Goal: Information Seeking & Learning: Find specific fact

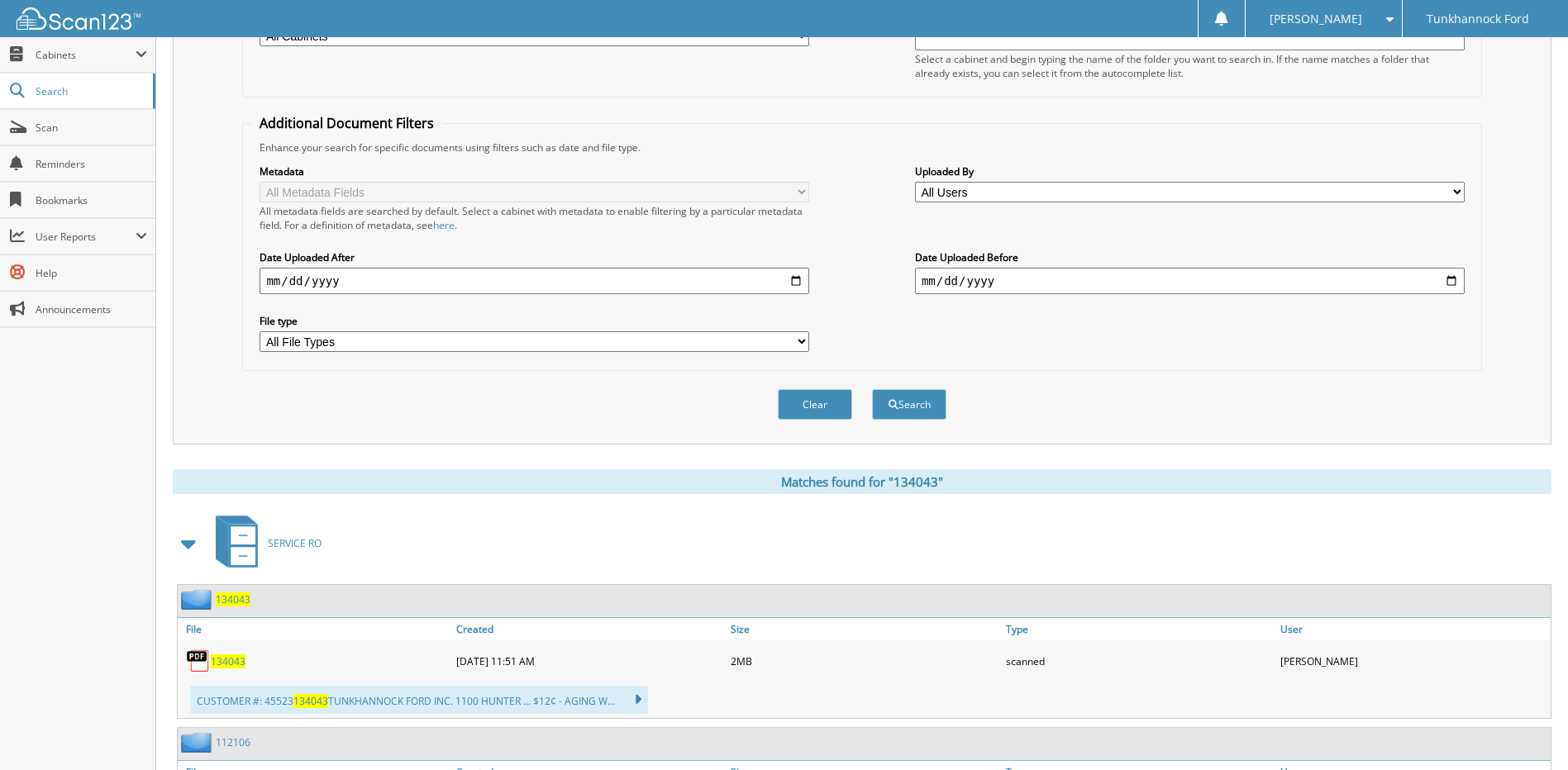
scroll to position [82, 0]
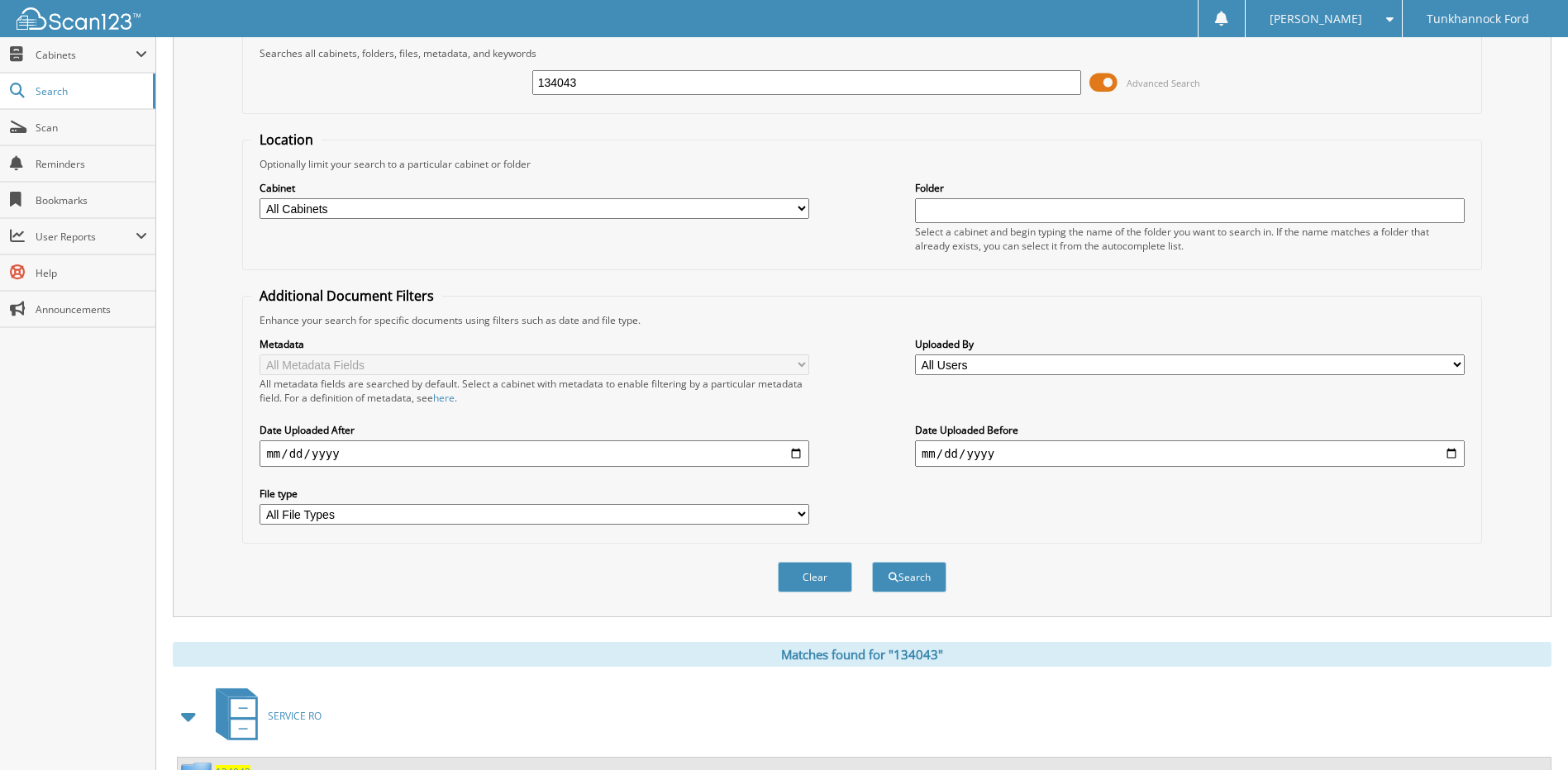
click at [709, 87] on input "134043" at bounding box center [807, 82] width 550 height 25
type input "g"
type input "[PERSON_NAME]"
click at [872, 562] on button "Search" at bounding box center [909, 578] width 75 height 31
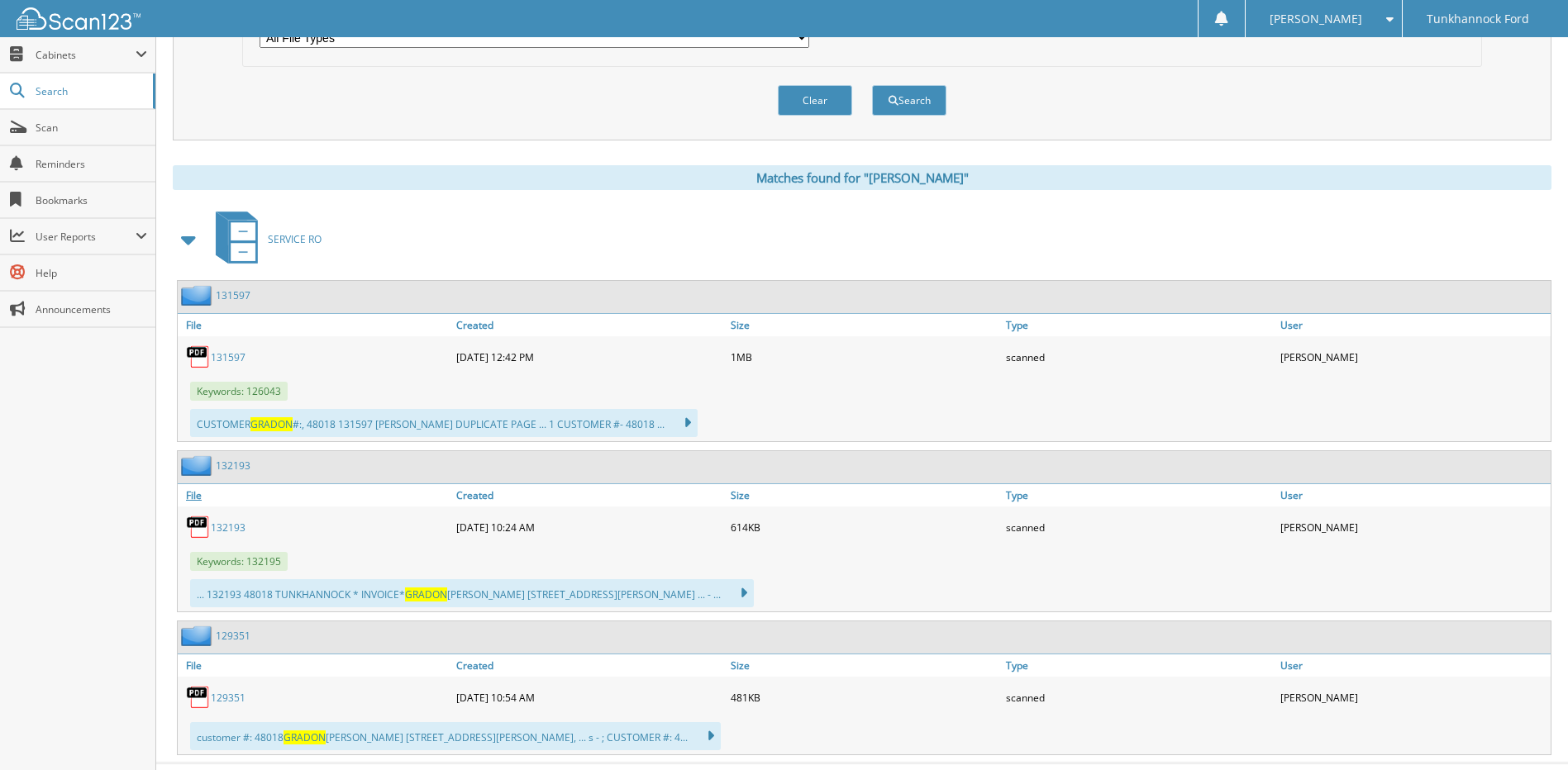
scroll to position [595, 0]
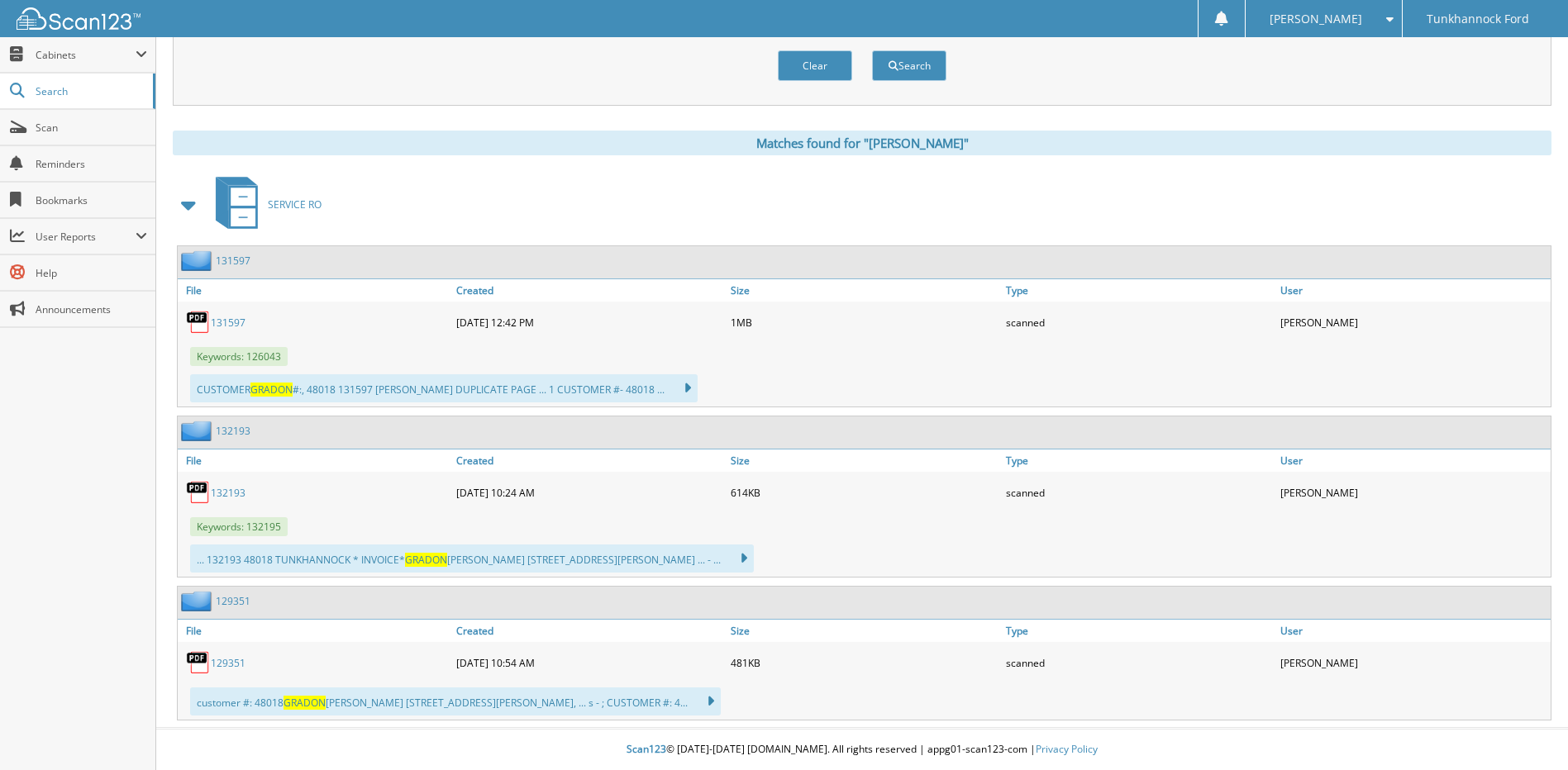
click at [230, 496] on link "132193" at bounding box center [228, 493] width 35 height 14
